Goal: Check status: Check status

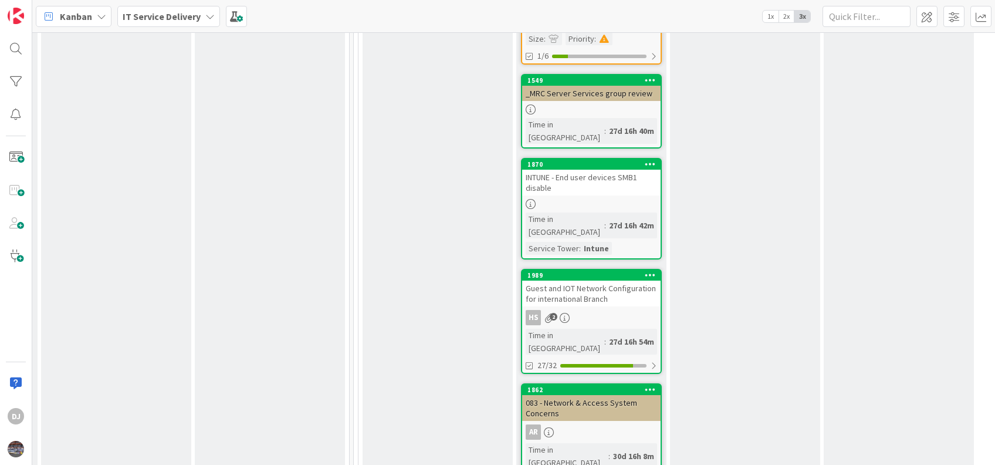
scroll to position [884, 461]
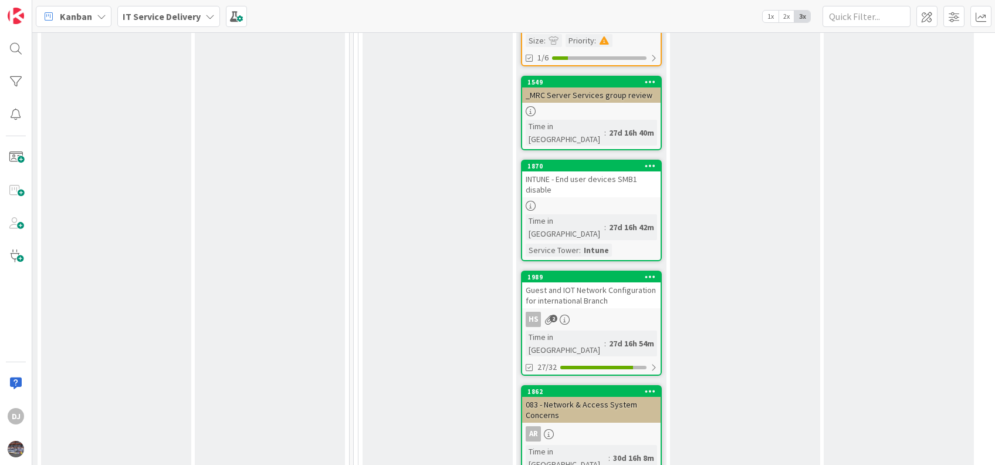
click at [605, 282] on div "Guest and IOT Network Configuration for international Branch" at bounding box center [591, 295] width 138 height 26
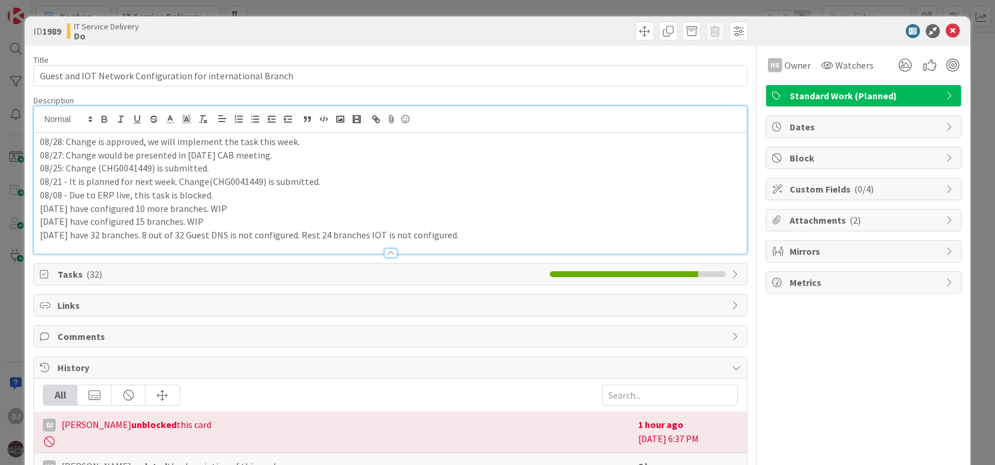
click at [121, 128] on div "08/28: Change is approved, we will implement the task this week. 08/27: Change …" at bounding box center [390, 179] width 712 height 147
click at [123, 169] on p "08/25: Change (CHG0041449) is submitted." at bounding box center [390, 167] width 701 height 13
copy p "CHG0041449"
click at [946, 29] on icon at bounding box center [953, 31] width 14 height 14
